Goal: Task Accomplishment & Management: Complete application form

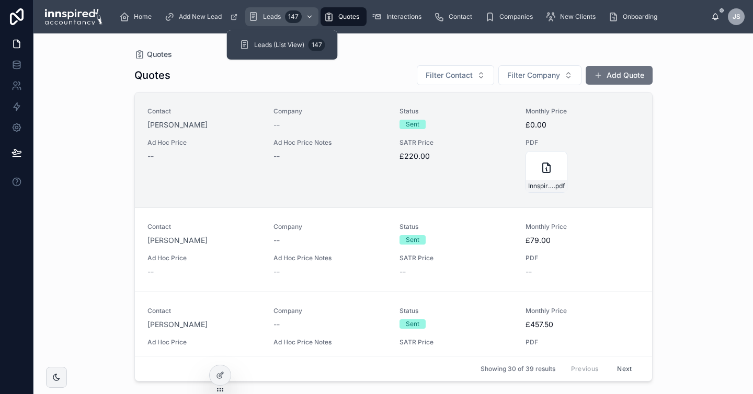
click at [262, 21] on div "Leads 147" at bounding box center [281, 16] width 67 height 17
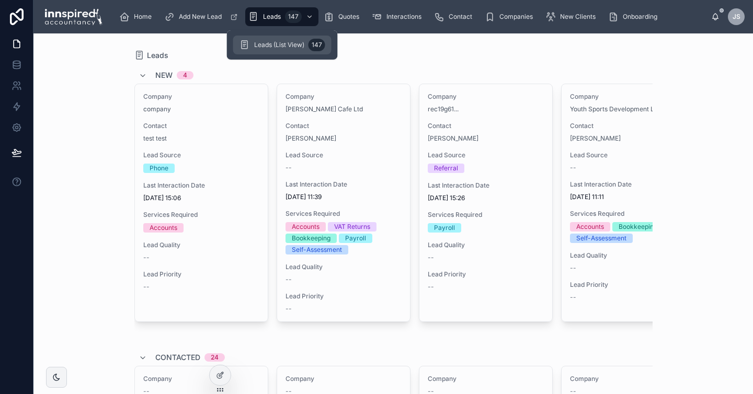
click at [282, 41] on span "Leads (List View)" at bounding box center [279, 45] width 50 height 8
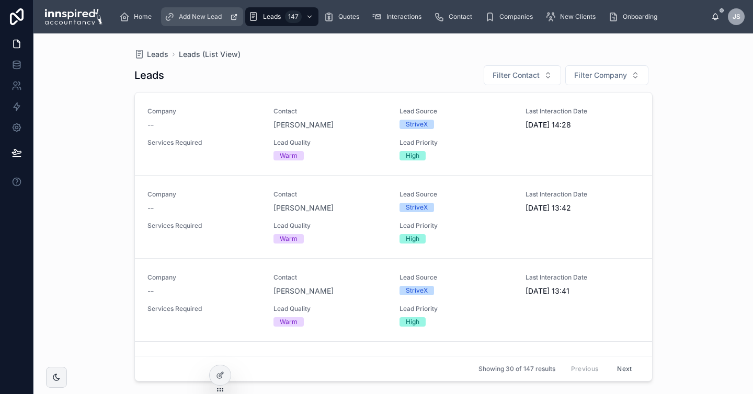
click at [187, 16] on span "Add New Lead" at bounding box center [200, 17] width 43 height 8
